Goal: Understand process/instructions

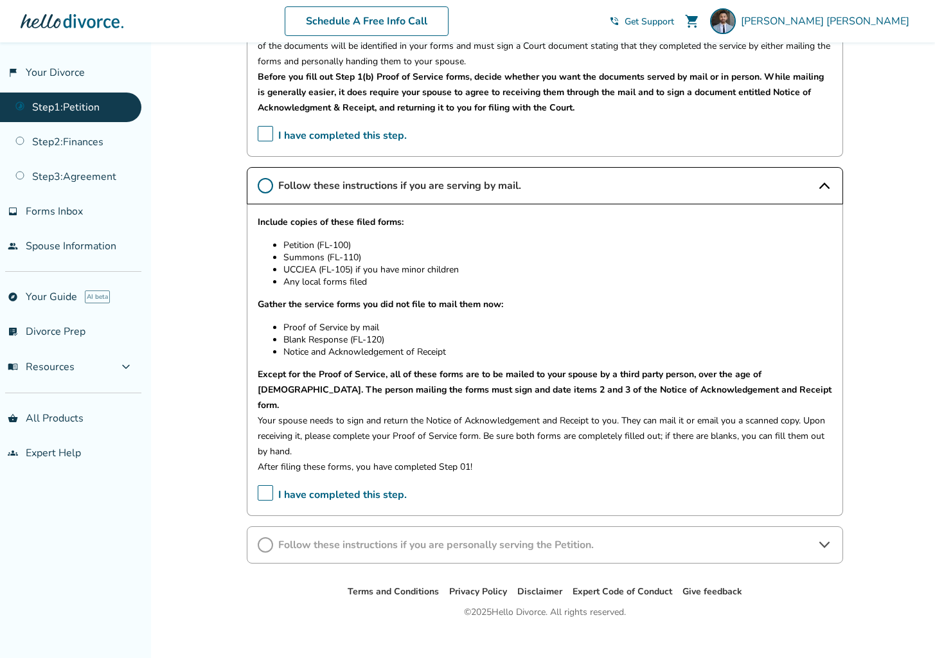
click at [264, 190] on icon at bounding box center [265, 185] width 15 height 15
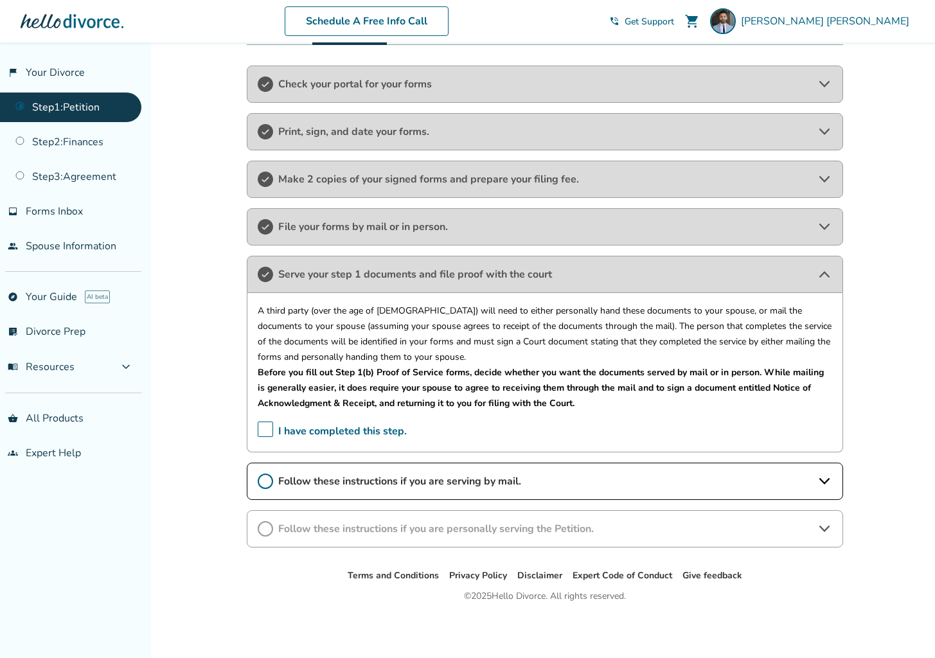
scroll to position [222, 0]
click at [346, 291] on div "Serve your step 1 documents and file proof with the court" at bounding box center [545, 274] width 596 height 37
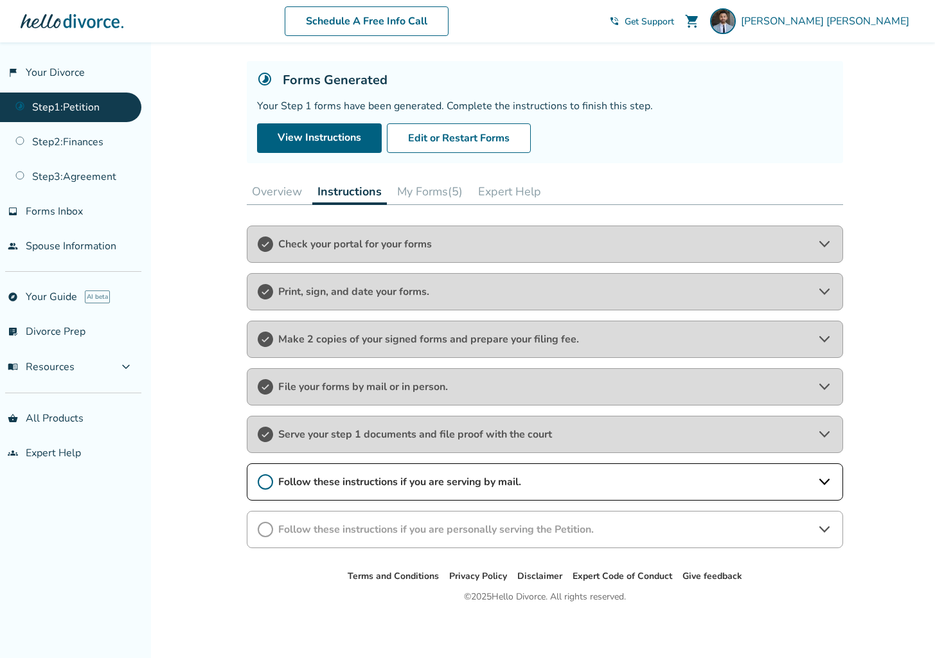
click at [393, 490] on div "Follow these instructions if you are serving by mail." at bounding box center [545, 481] width 596 height 37
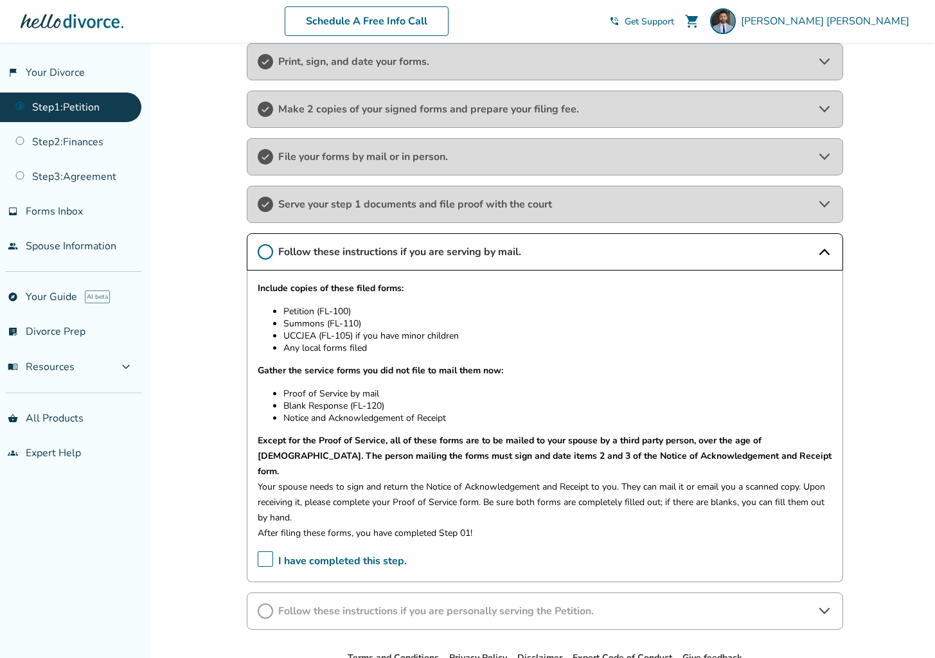
scroll to position [359, 0]
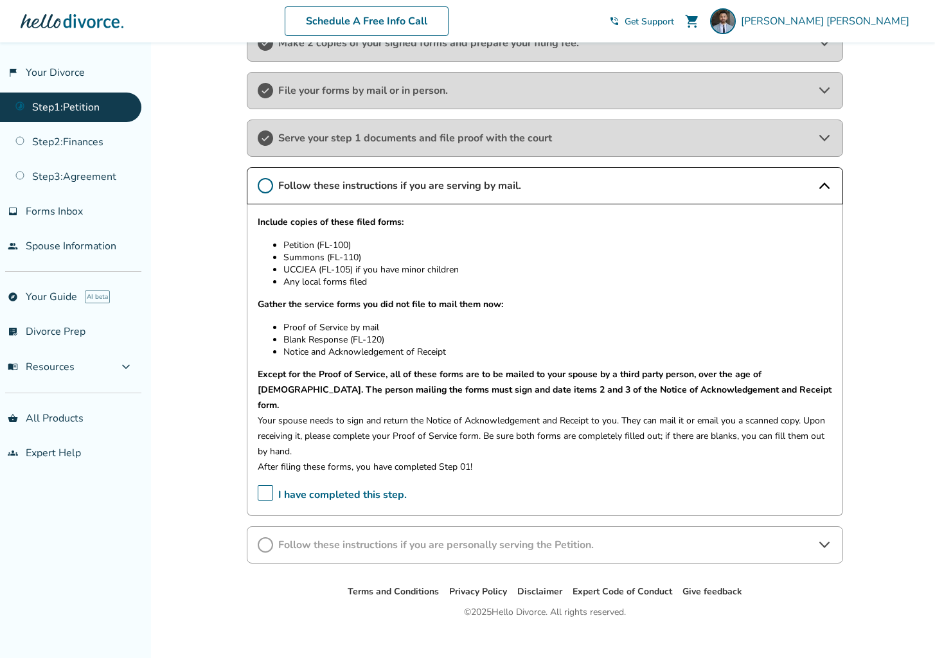
click at [267, 485] on span "I have completed this step." at bounding box center [332, 495] width 149 height 20
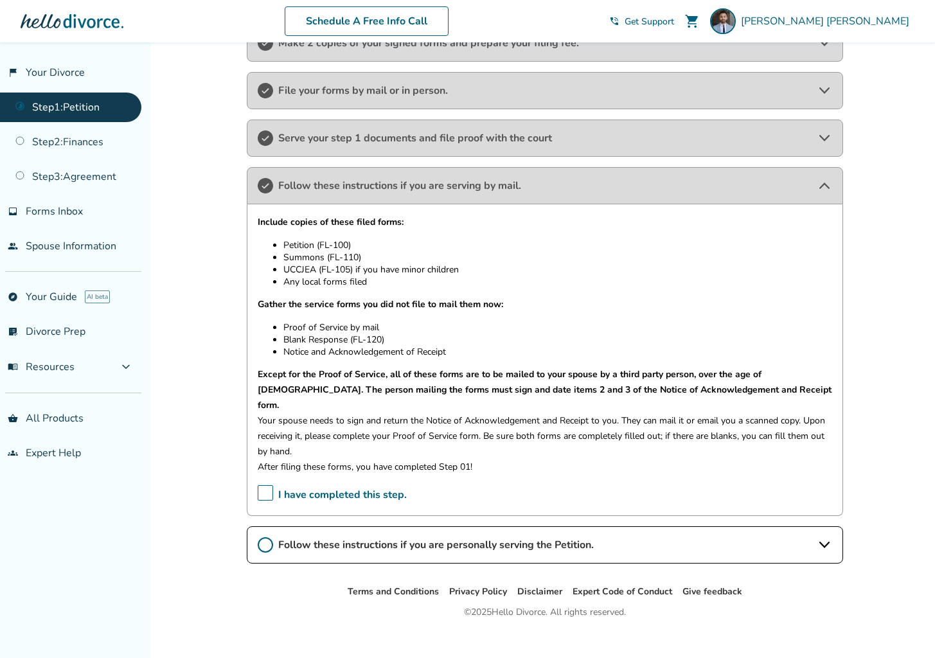
click at [646, 175] on div "Follow these instructions if you are serving by mail." at bounding box center [545, 185] width 596 height 37
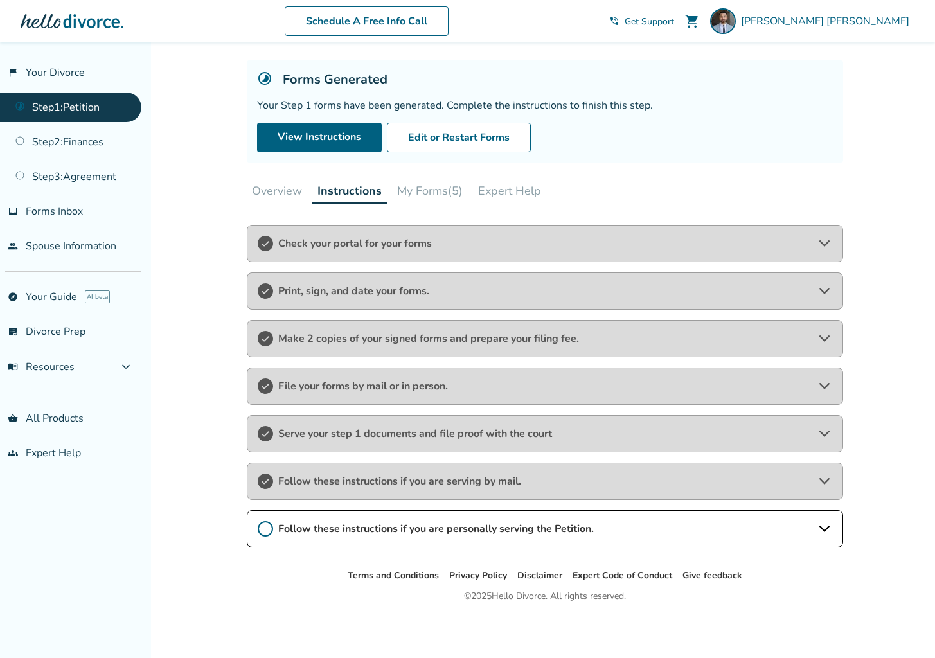
scroll to position [63, 0]
click at [48, 139] on link "Step 2 : Finances" at bounding box center [70, 142] width 141 height 30
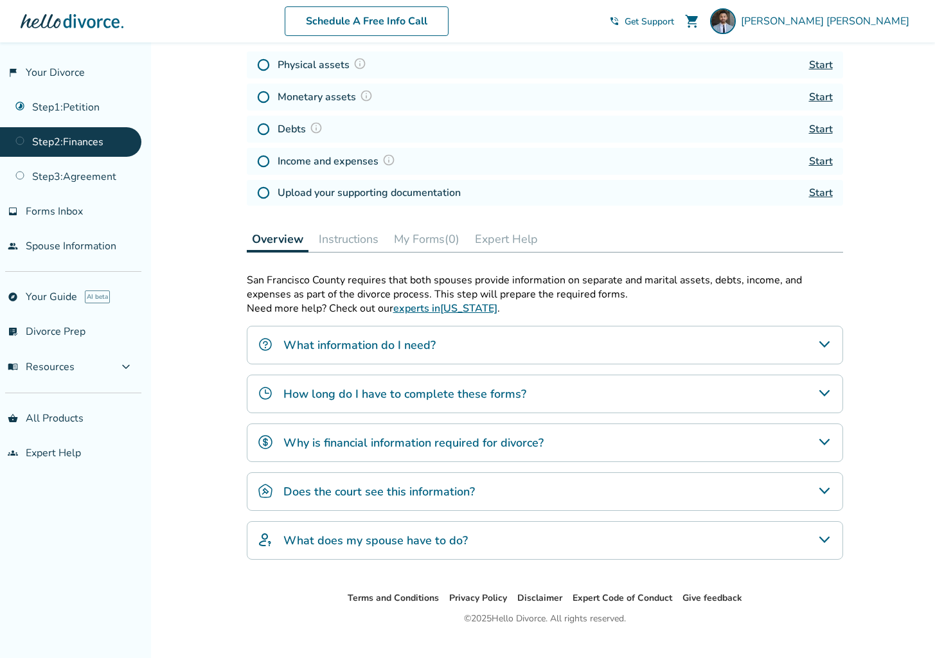
scroll to position [196, 0]
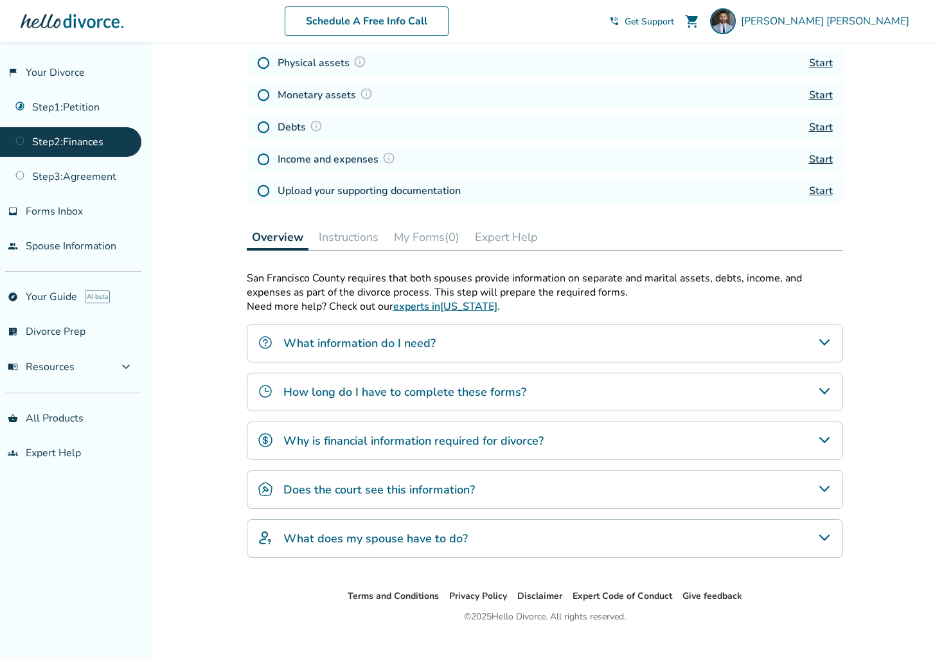
drag, startPoint x: 406, startPoint y: 332, endPoint x: 414, endPoint y: 330, distance: 7.9
click at [409, 332] on div "What information do I need?" at bounding box center [545, 343] width 596 height 39
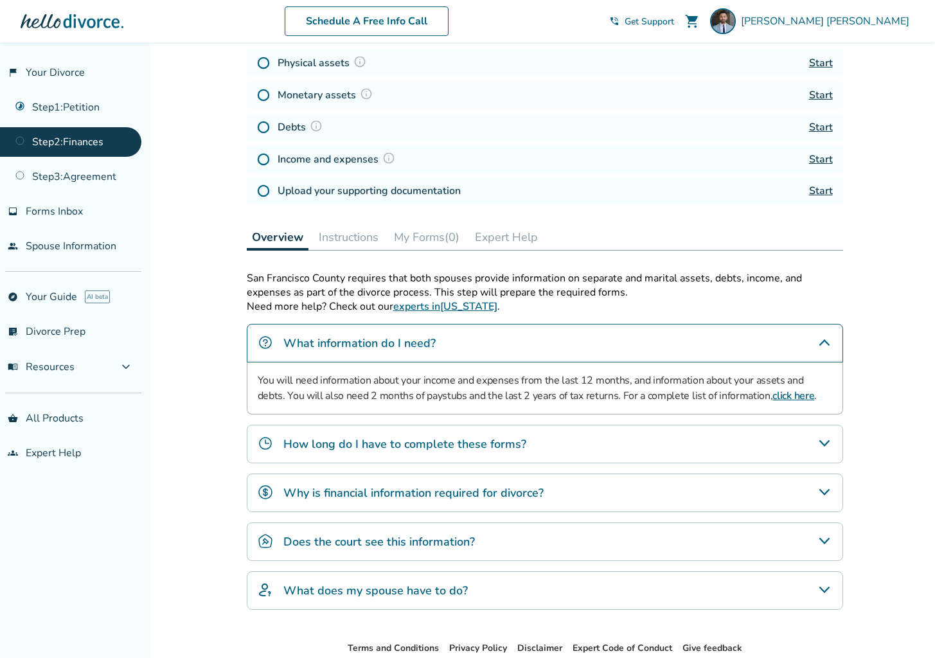
click at [523, 451] on div "How long do I have to complete these forms?" at bounding box center [545, 444] width 596 height 39
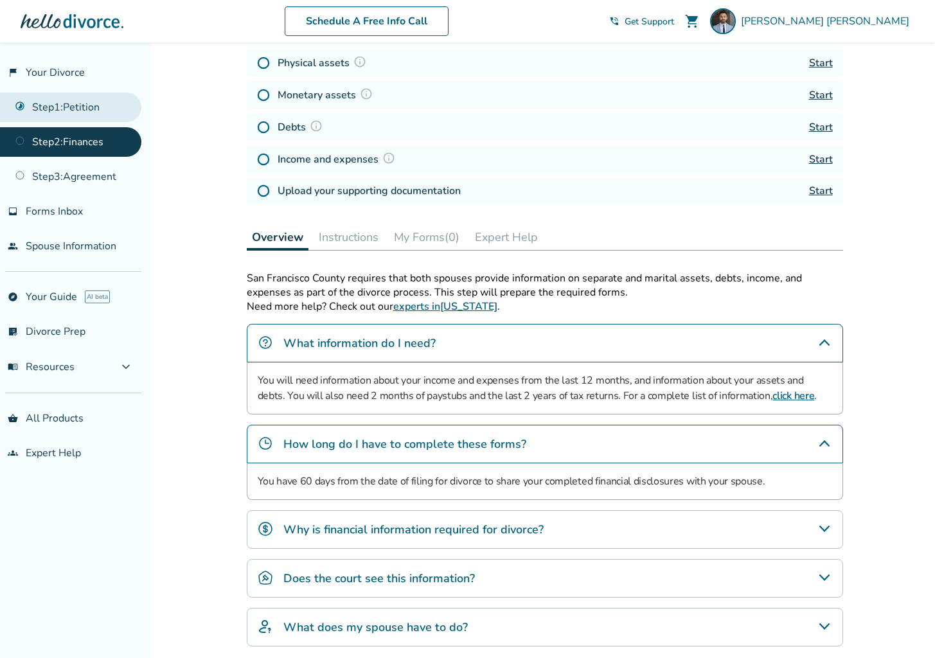
click at [67, 102] on link "Step 1 : Petition" at bounding box center [70, 108] width 141 height 30
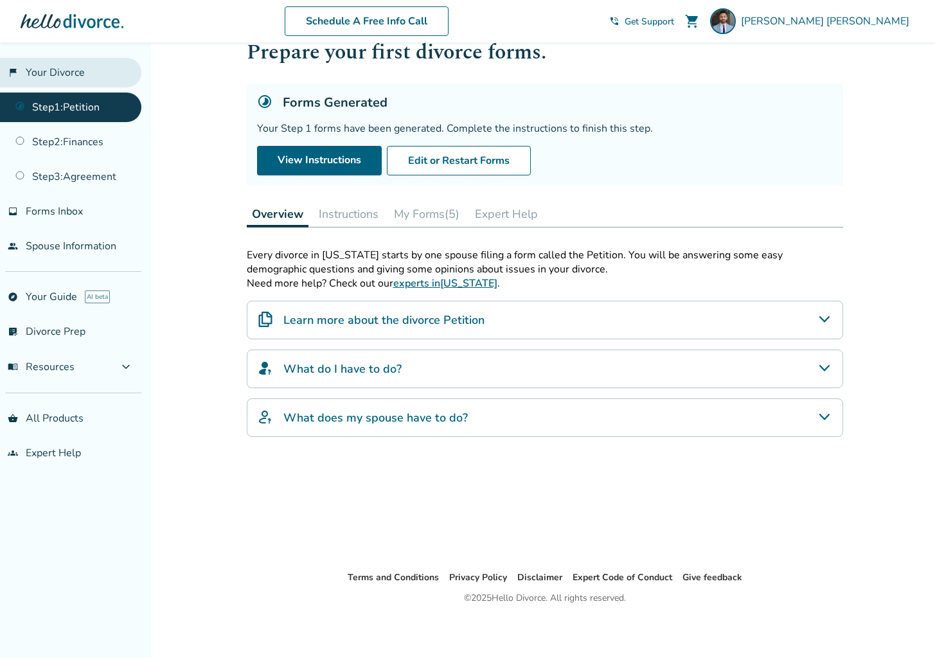
scroll to position [42, 0]
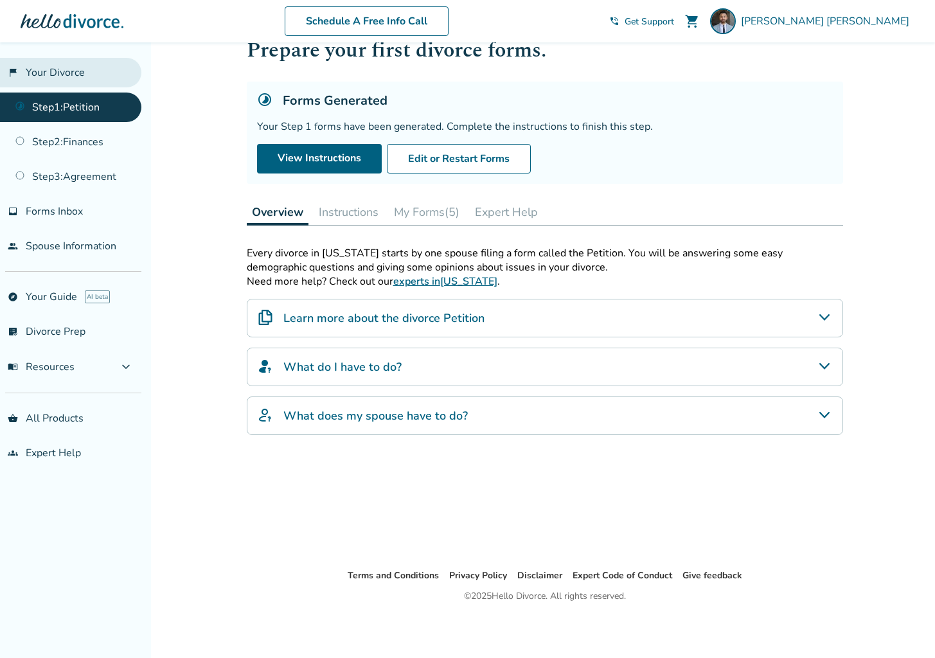
click at [66, 76] on link "flag_2 Your Divorce" at bounding box center [70, 73] width 141 height 30
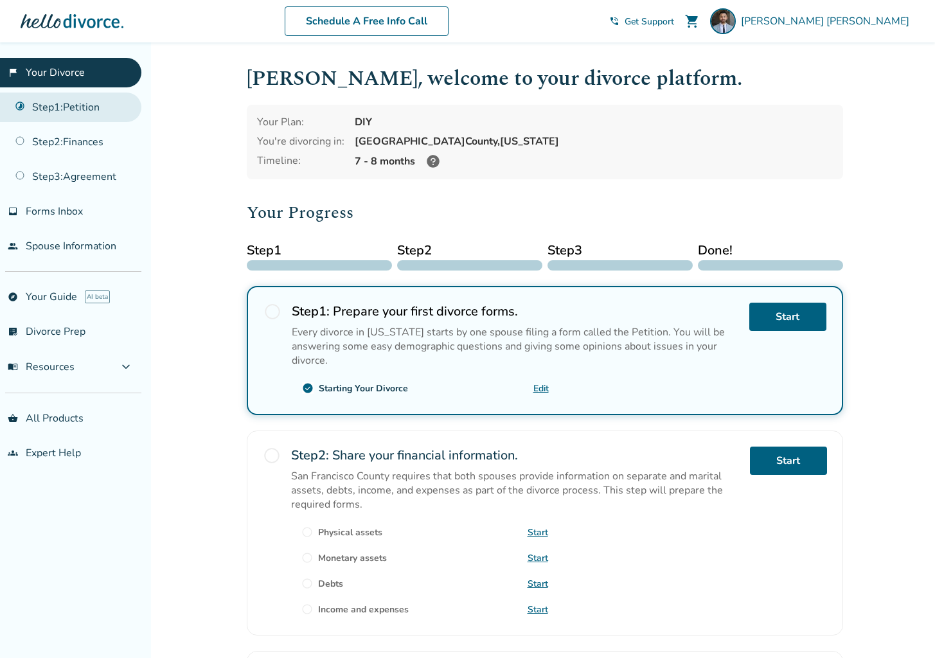
click at [69, 115] on link "Step 1 : Petition" at bounding box center [70, 108] width 141 height 30
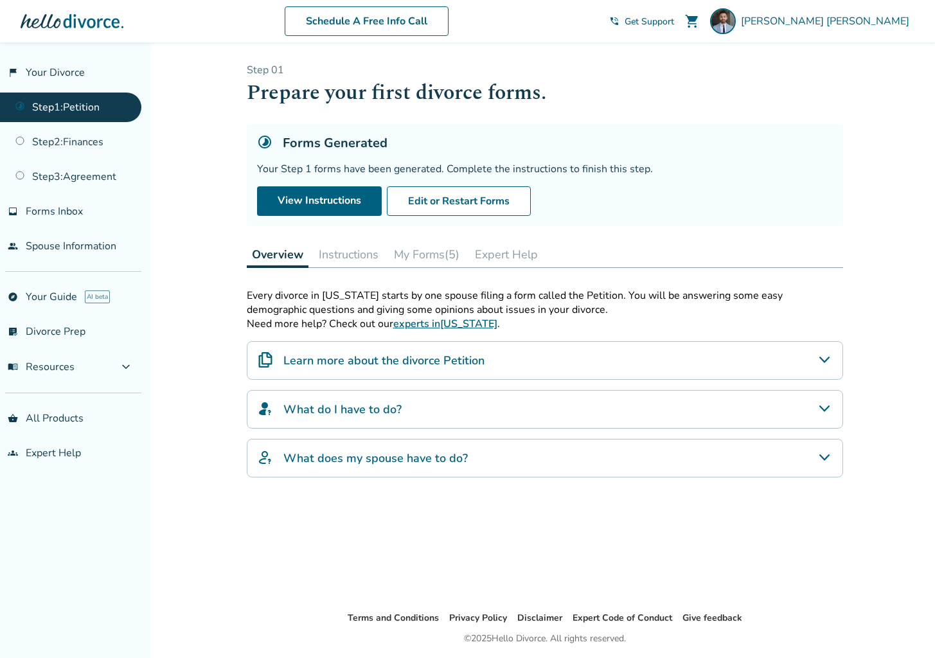
click at [350, 255] on button "Instructions" at bounding box center [349, 255] width 70 height 26
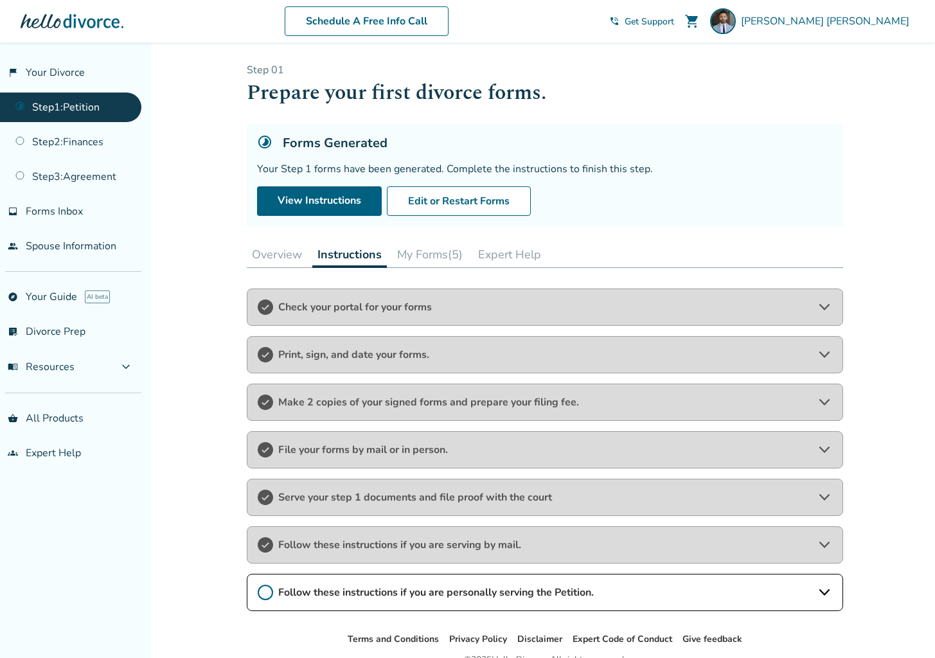
click at [359, 447] on span "File your forms by mail or in person." at bounding box center [544, 450] width 533 height 14
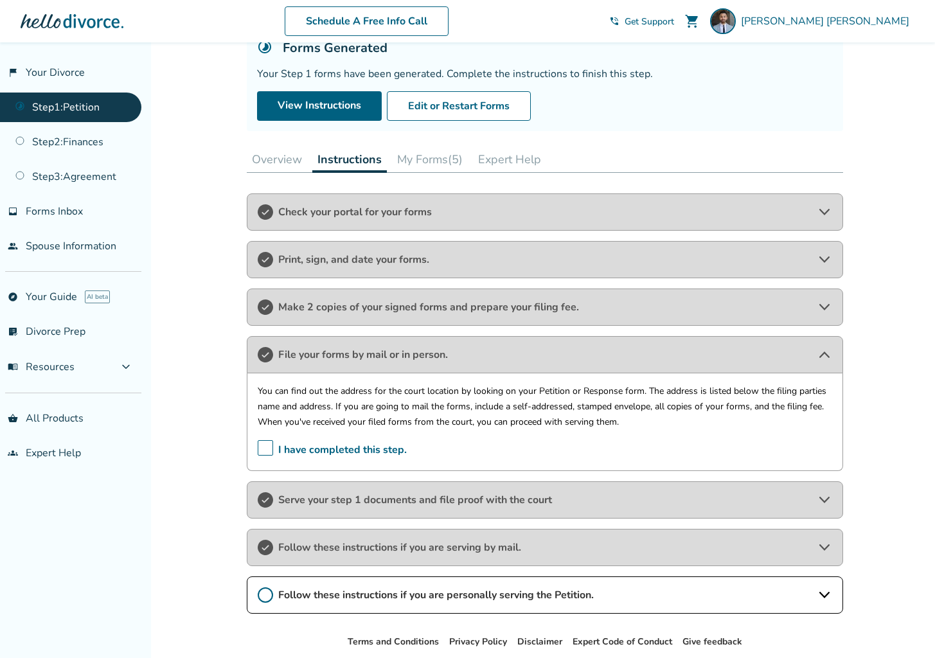
scroll to position [161, 0]
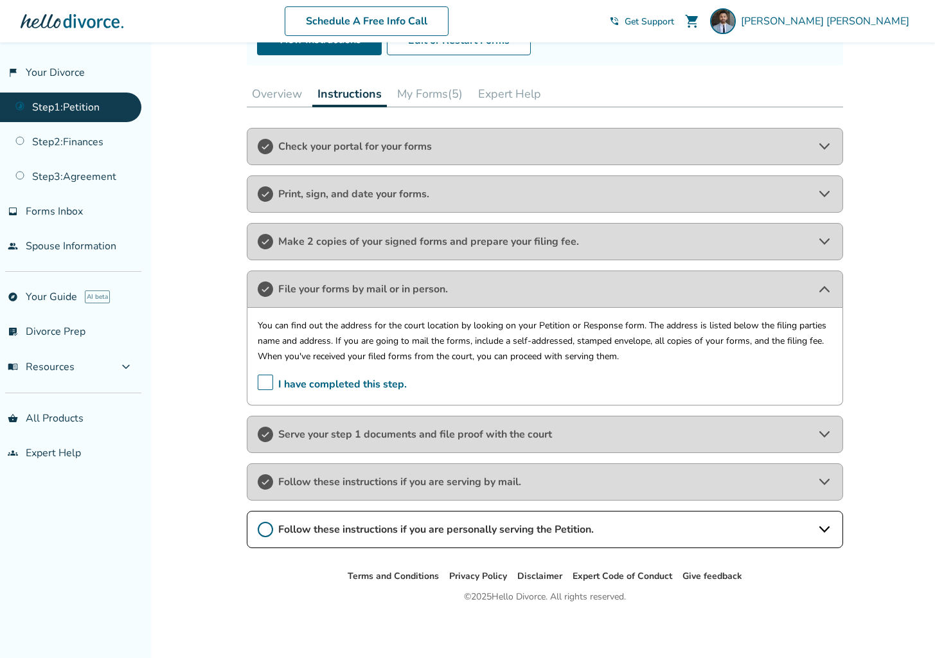
click at [357, 430] on span "Serve your step 1 documents and file proof with the court" at bounding box center [544, 434] width 533 height 14
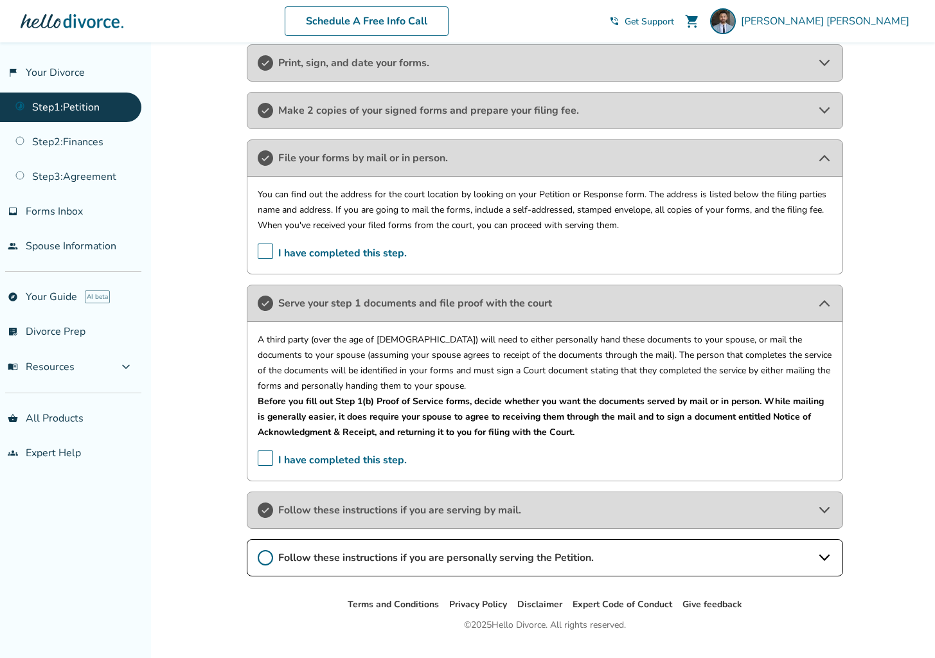
click at [353, 506] on span "Follow these instructions if you are serving by mail." at bounding box center [544, 510] width 533 height 14
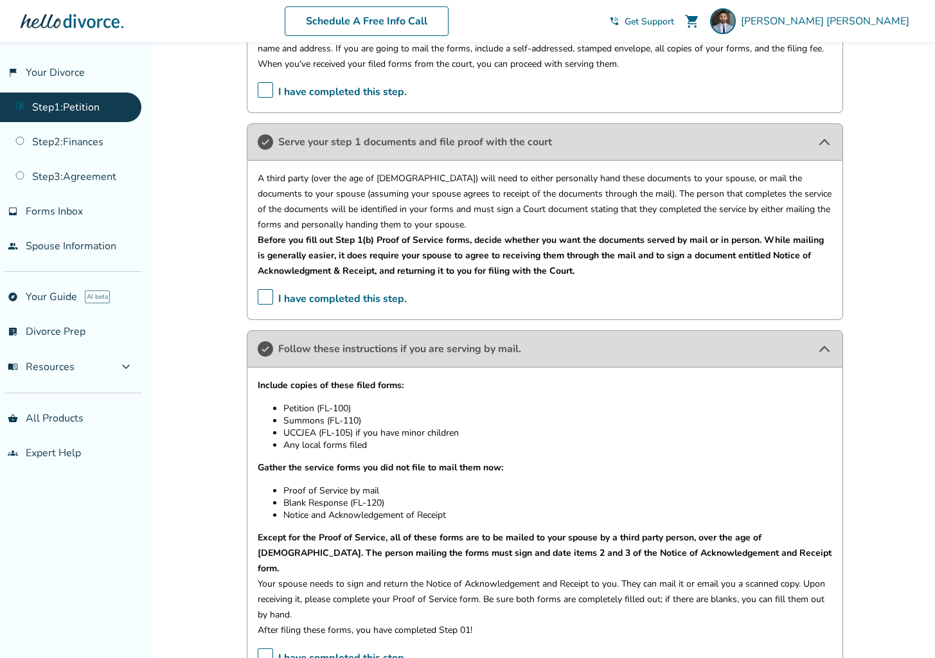
scroll to position [452, 0]
drag, startPoint x: 363, startPoint y: 422, endPoint x: 285, endPoint y: 405, distance: 80.0
click at [285, 405] on ul "Petition (FL-100) Summons (FL-110) UCCJEA (FL-105) if you have minor children A…" at bounding box center [545, 428] width 574 height 49
drag, startPoint x: 283, startPoint y: 407, endPoint x: 355, endPoint y: 407, distance: 72.0
click at [355, 407] on li "Petition (FL-100)" at bounding box center [557, 410] width 549 height 12
